Goal: Understand process/instructions

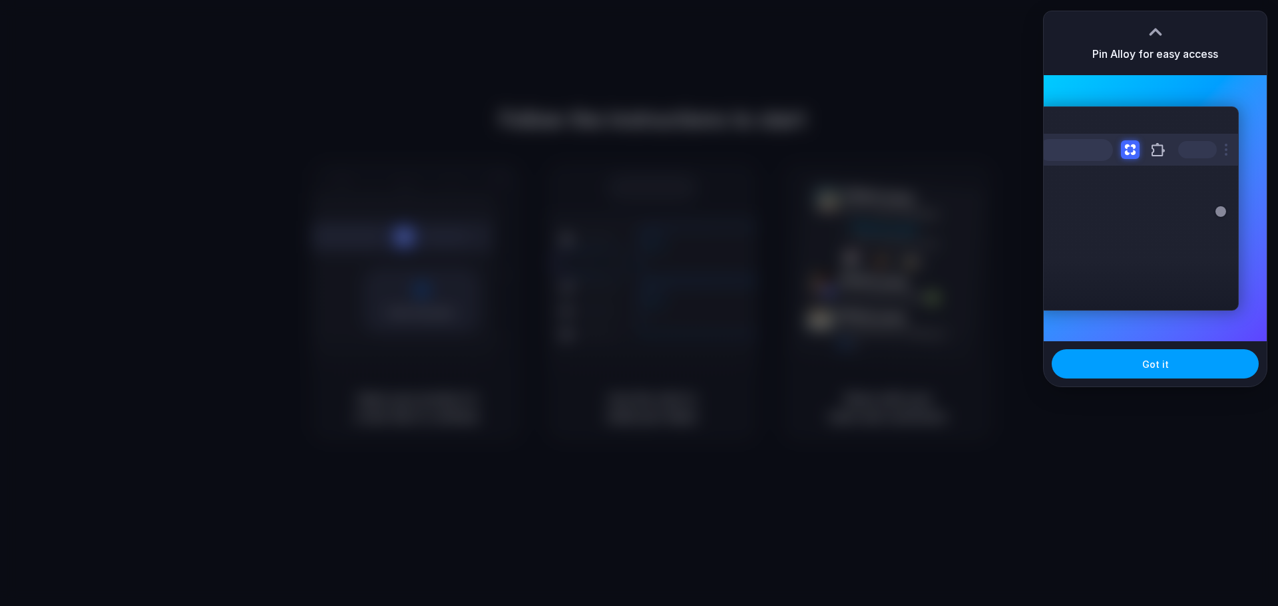
click at [1161, 366] on span "Got it" at bounding box center [1155, 364] width 27 height 14
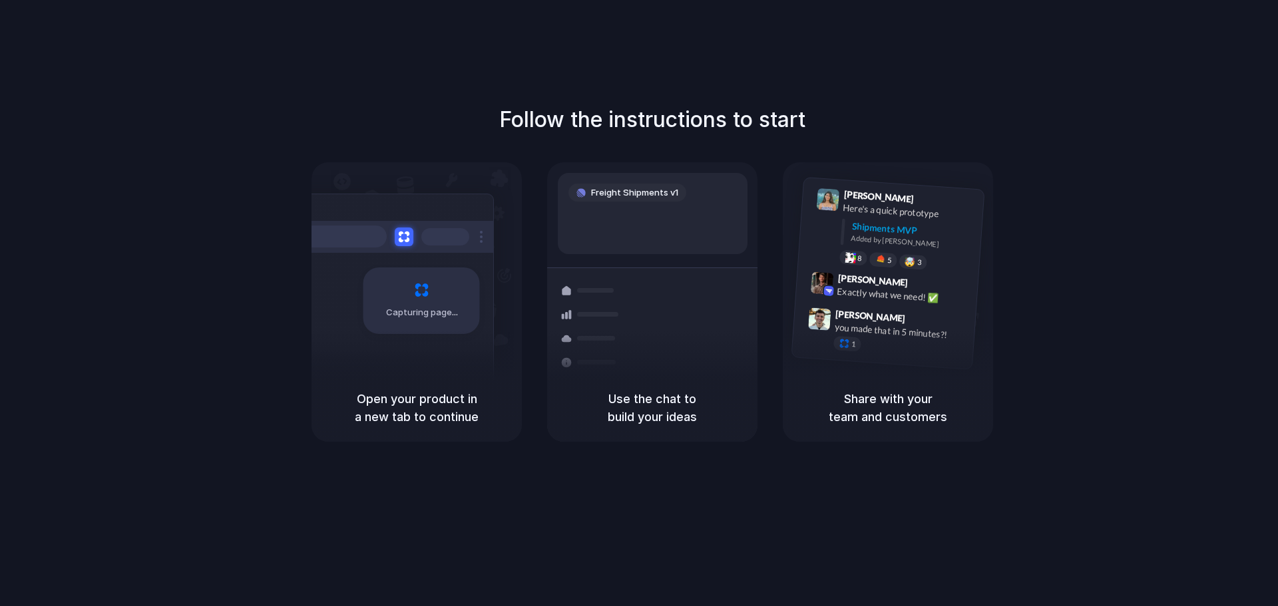
click at [654, 112] on h1 "Follow the instructions to start" at bounding box center [652, 120] width 306 height 32
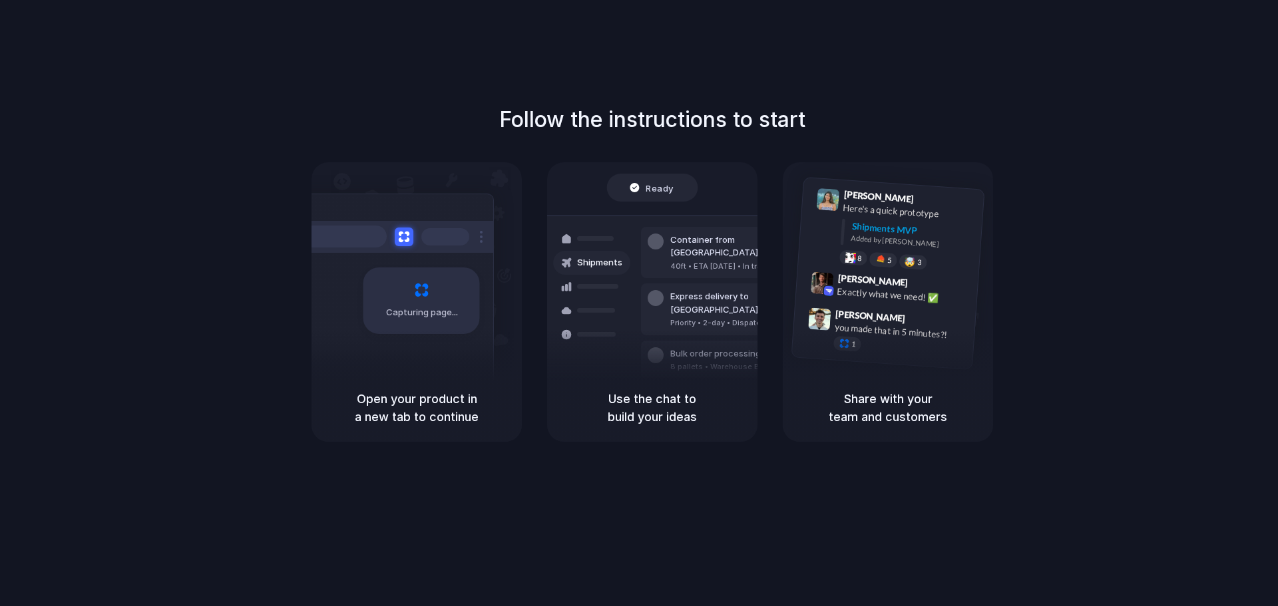
click at [639, 303] on div at bounding box center [639, 303] width 0 height 0
drag, startPoint x: 1247, startPoint y: 27, endPoint x: 1057, endPoint y: 100, distance: 203.3
click at [639, 303] on div at bounding box center [639, 303] width 0 height 0
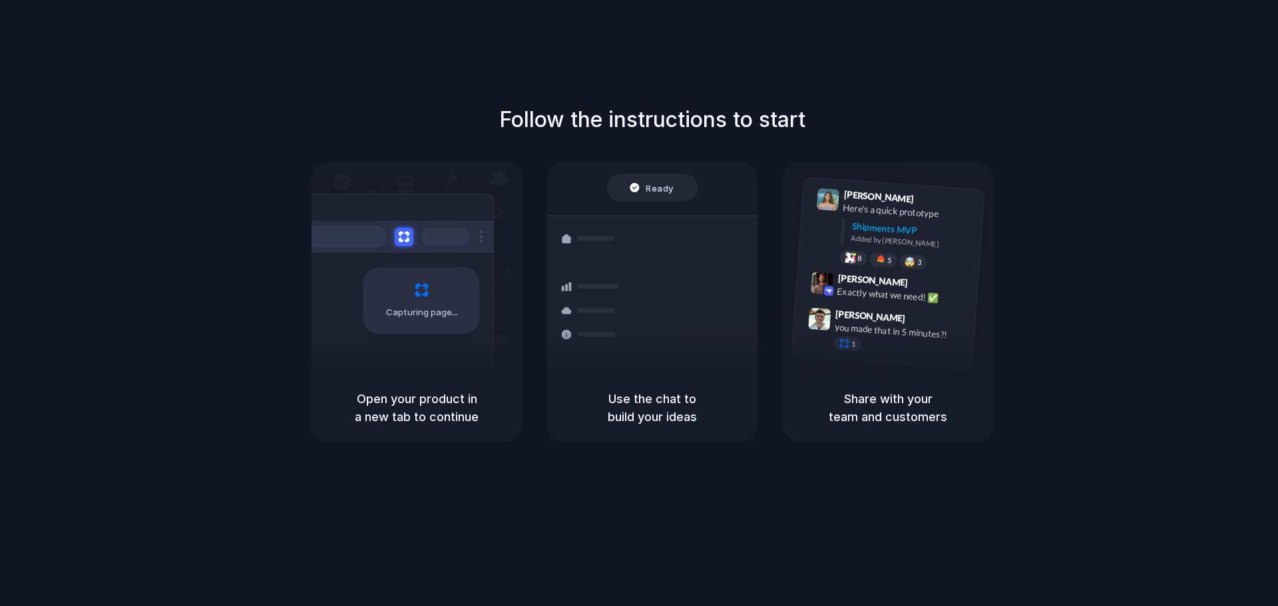
click at [609, 310] on div at bounding box center [596, 310] width 38 height 5
click at [582, 315] on div at bounding box center [597, 314] width 41 height 5
drag, startPoint x: 548, startPoint y: 110, endPoint x: 785, endPoint y: 112, distance: 236.9
click at [785, 112] on h1 "Follow the instructions to start" at bounding box center [652, 120] width 306 height 32
drag, startPoint x: 374, startPoint y: 406, endPoint x: 428, endPoint y: 413, distance: 54.3
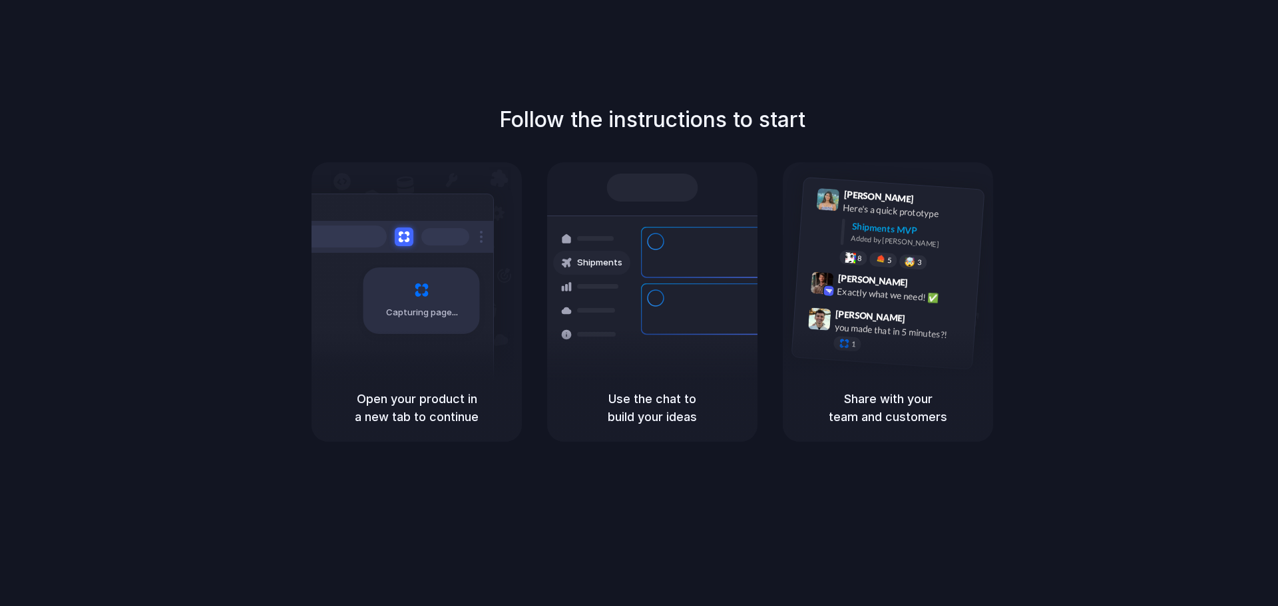
click at [431, 409] on h5 "Open your product in a new tab to continue" at bounding box center [416, 408] width 178 height 36
drag, startPoint x: 431, startPoint y: 420, endPoint x: 451, endPoint y: 420, distance: 20.0
click at [451, 420] on h5 "Open your product in a new tab to continue" at bounding box center [416, 408] width 178 height 36
click at [639, 303] on div at bounding box center [639, 303] width 0 height 0
